Goal: Information Seeking & Learning: Learn about a topic

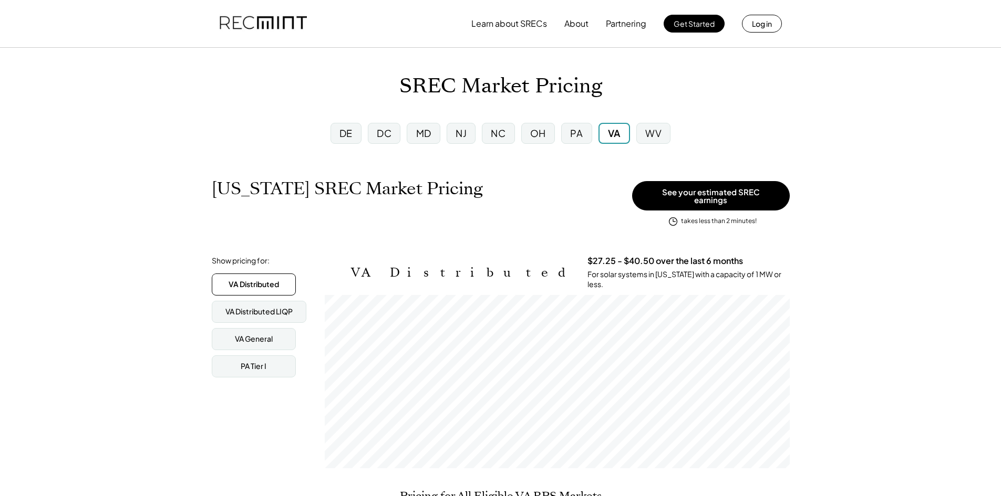
click at [583, 131] on div "PA" at bounding box center [576, 133] width 30 height 21
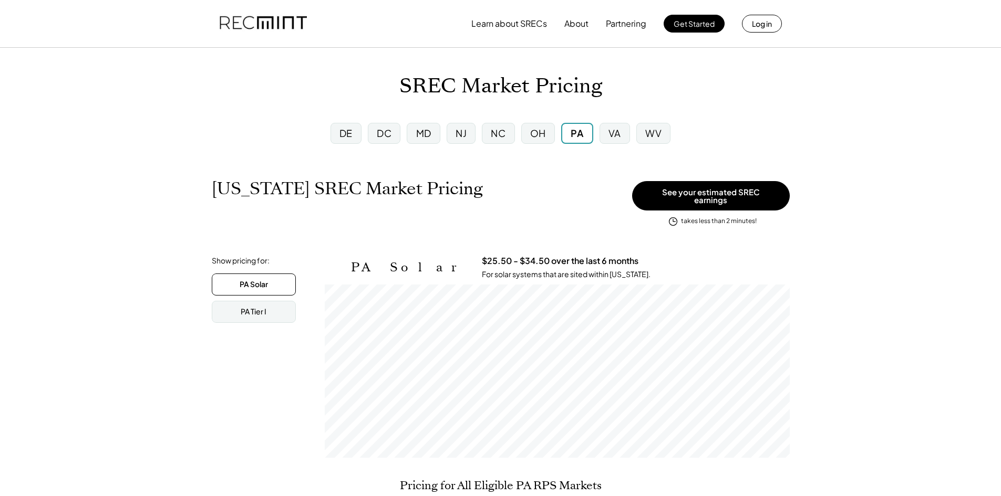
scroll to position [173, 465]
click at [543, 137] on div "OH" at bounding box center [538, 133] width 16 height 13
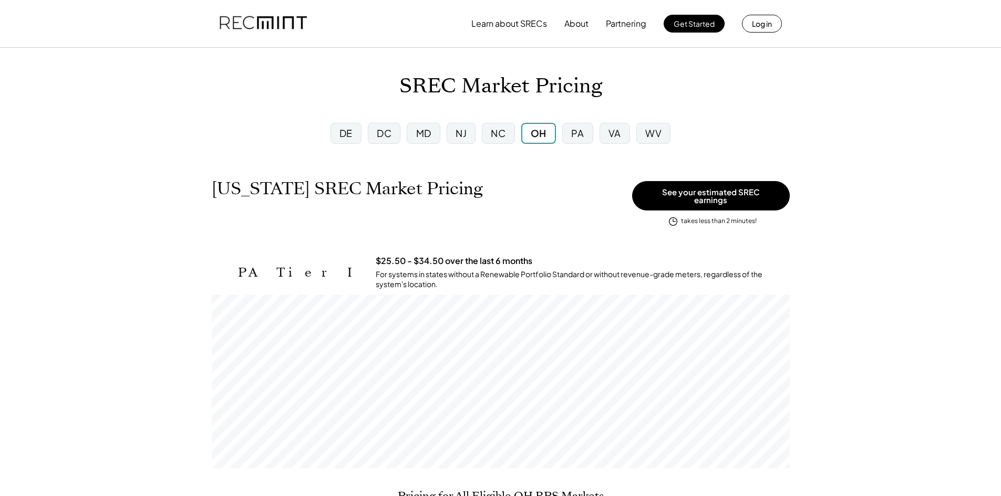
scroll to position [173, 578]
click at [500, 139] on div "NC" at bounding box center [498, 133] width 15 height 13
click at [469, 137] on div "NJ" at bounding box center [461, 133] width 29 height 21
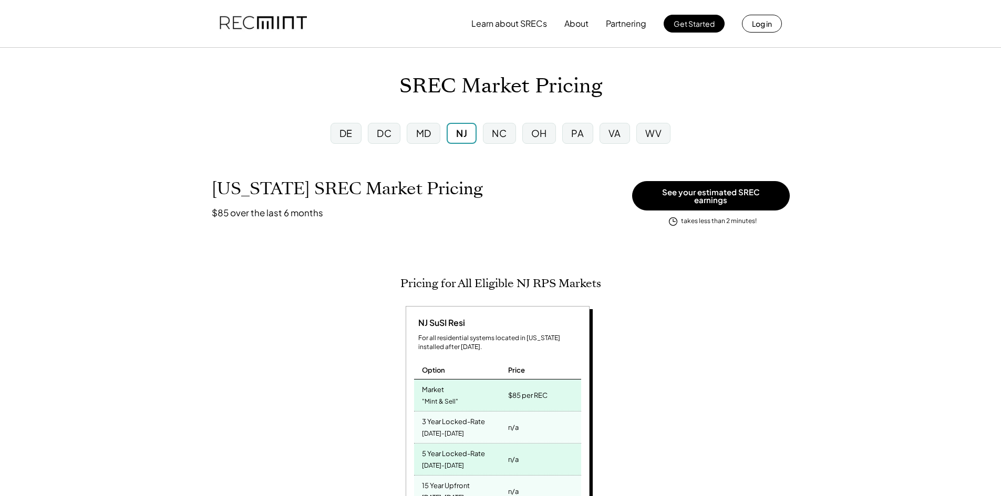
click at [423, 134] on div "MD" at bounding box center [423, 133] width 15 height 13
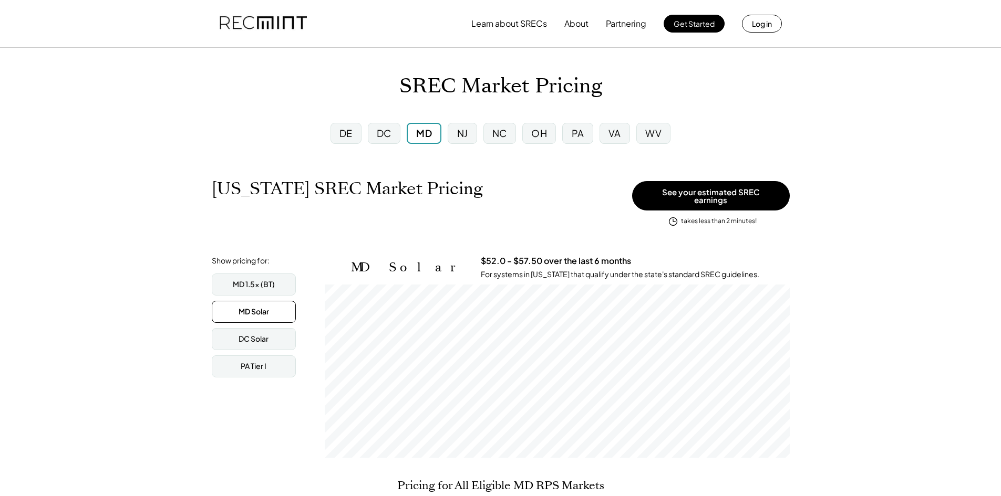
scroll to position [173, 465]
click at [388, 137] on div "DC" at bounding box center [384, 133] width 15 height 13
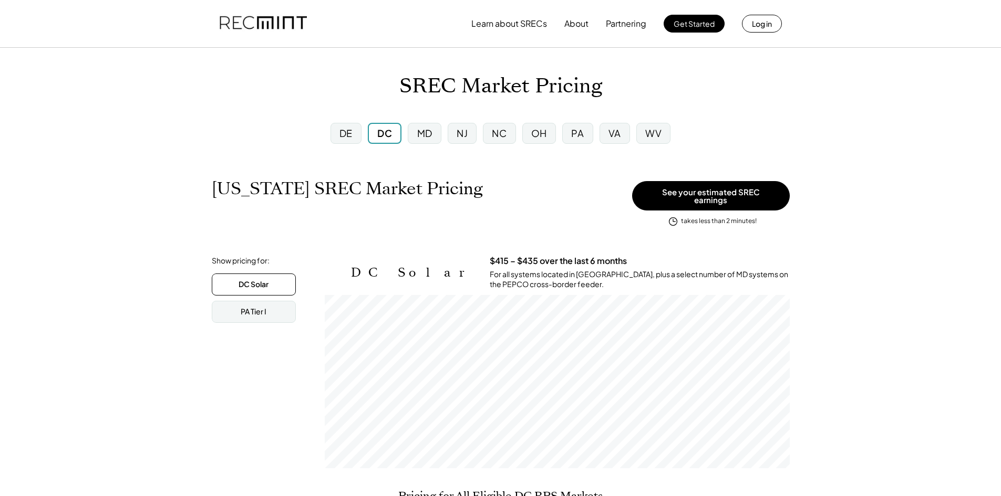
scroll to position [173, 465]
click at [344, 133] on div "DE" at bounding box center [345, 133] width 13 height 13
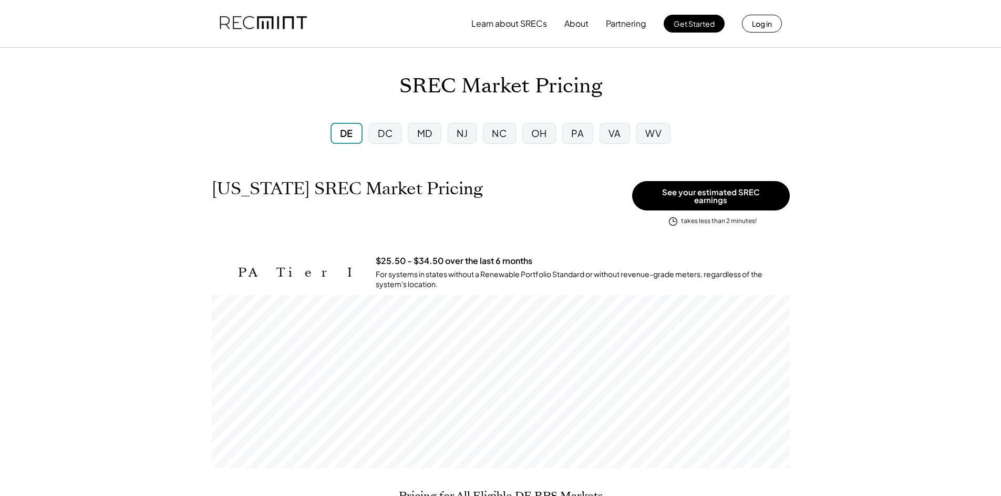
scroll to position [173, 578]
click at [656, 134] on div "WV" at bounding box center [653, 133] width 16 height 13
click at [607, 134] on div "VA" at bounding box center [613, 133] width 13 height 13
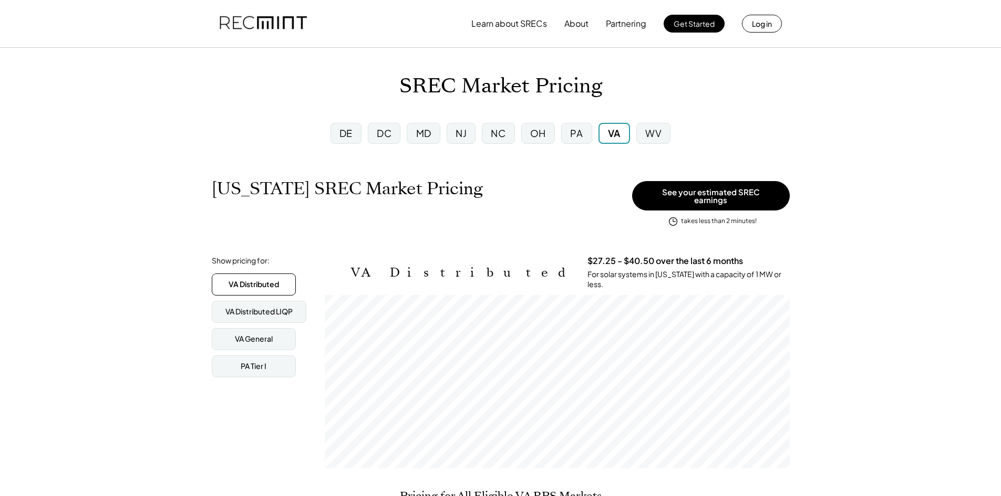
scroll to position [173, 465]
click at [271, 307] on div "VA Distributed LIQP" at bounding box center [258, 312] width 67 height 11
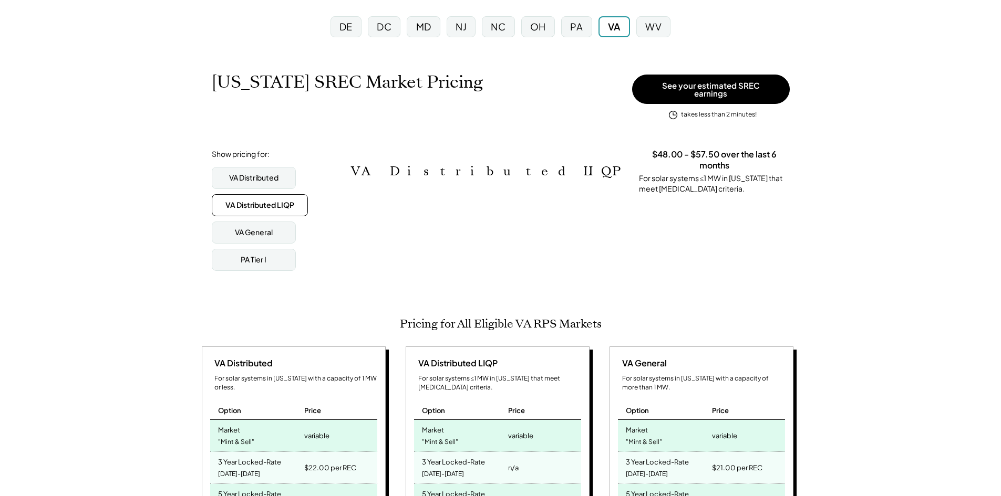
scroll to position [105, 0]
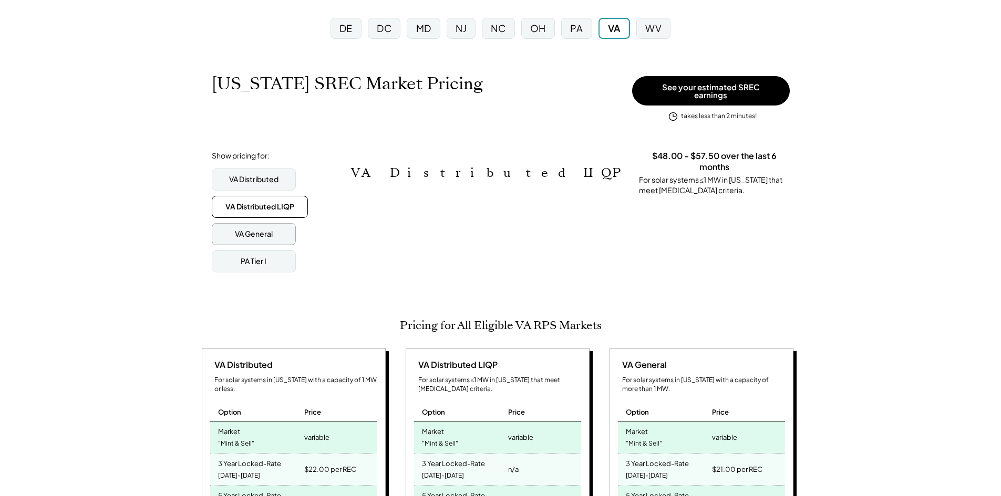
click at [235, 223] on div "VA General" at bounding box center [254, 234] width 84 height 22
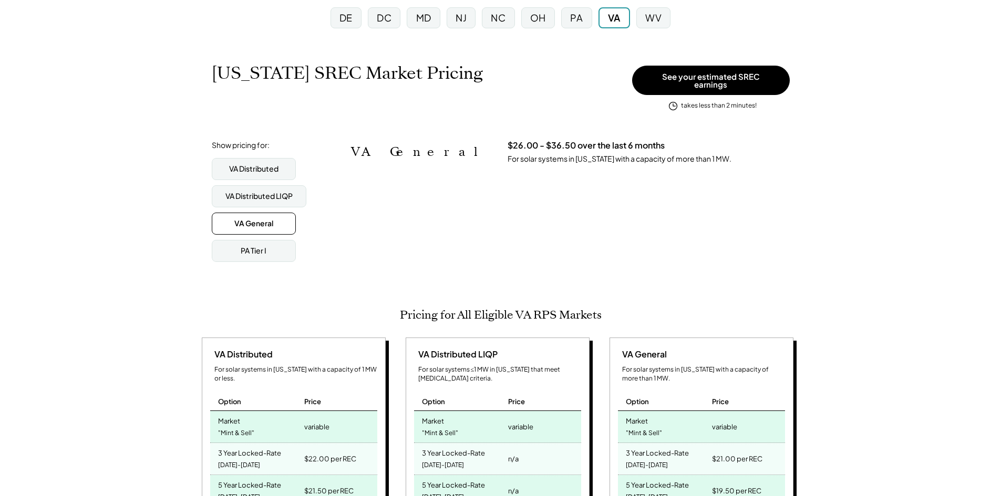
scroll to position [0, 0]
